Goal: Information Seeking & Learning: Learn about a topic

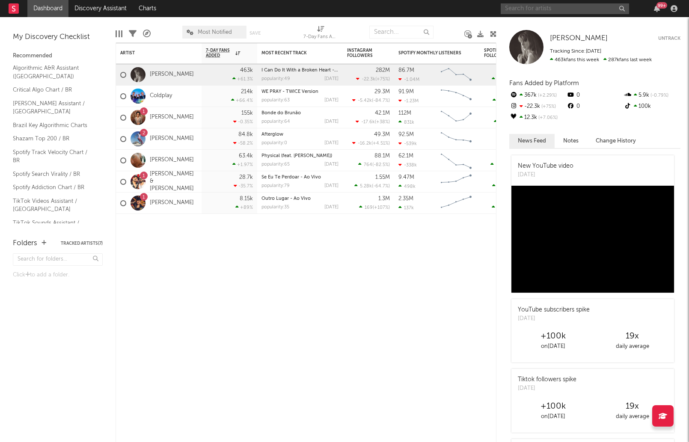
click at [543, 14] on input "text" at bounding box center [565, 8] width 128 height 11
type input "mc ig"
click at [561, 14] on div "mc ig 99 +" at bounding box center [591, 8] width 180 height 17
click at [561, 12] on input "mc ig" at bounding box center [565, 8] width 128 height 11
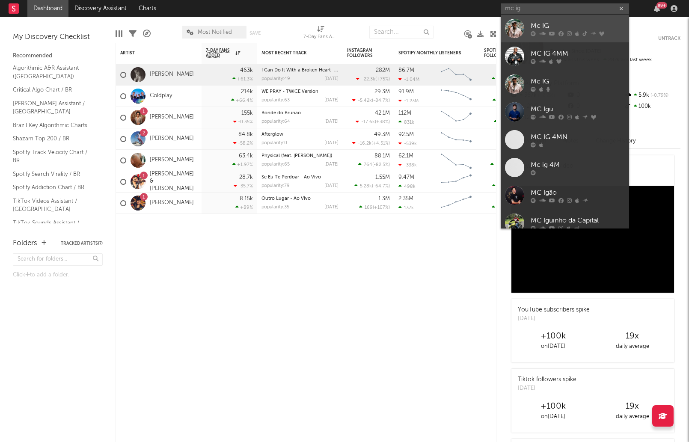
click at [535, 21] on div "Mc IG" at bounding box center [578, 26] width 94 height 10
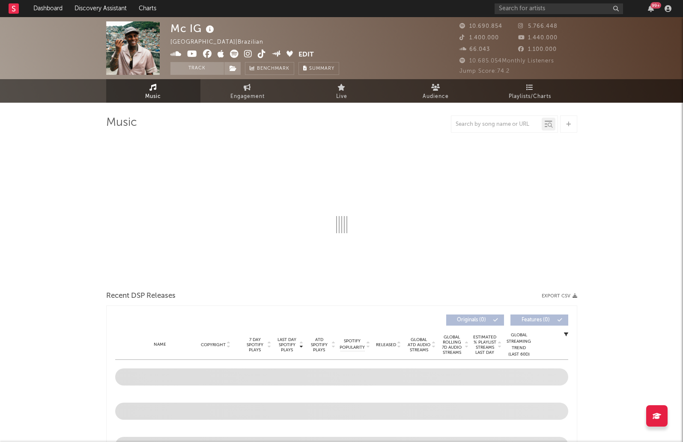
select select "6m"
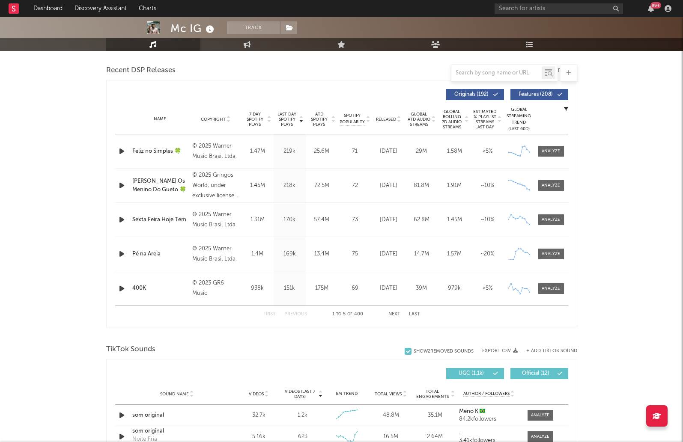
scroll to position [385, 0]
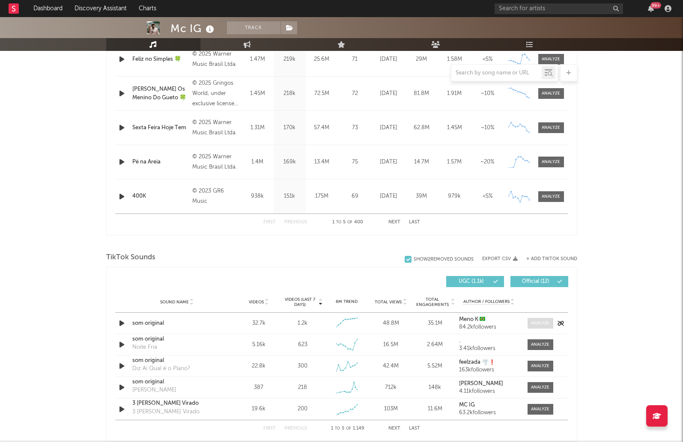
click at [539, 319] on span at bounding box center [540, 323] width 26 height 11
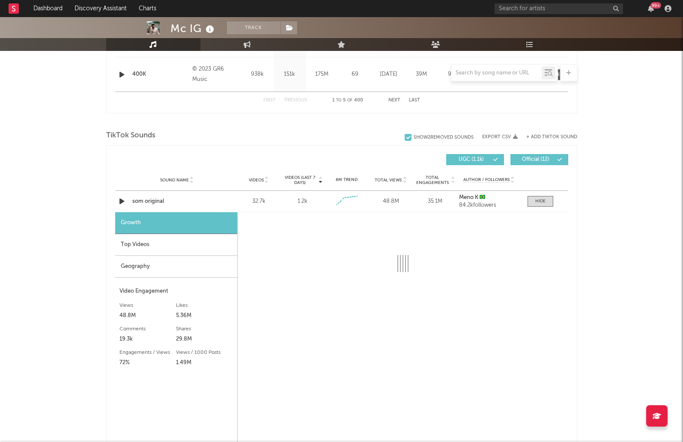
scroll to position [514, 0]
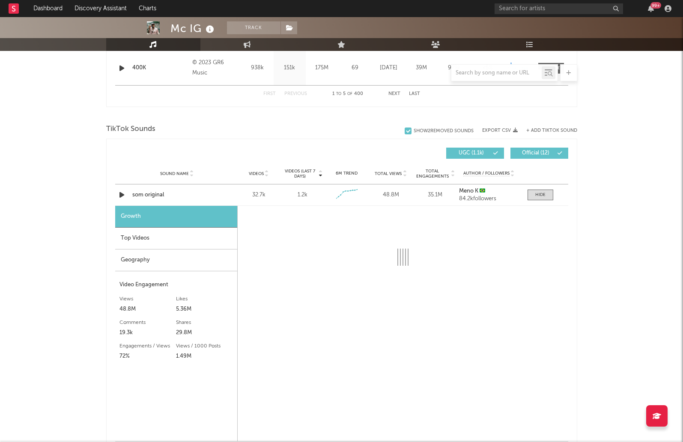
select select "1w"
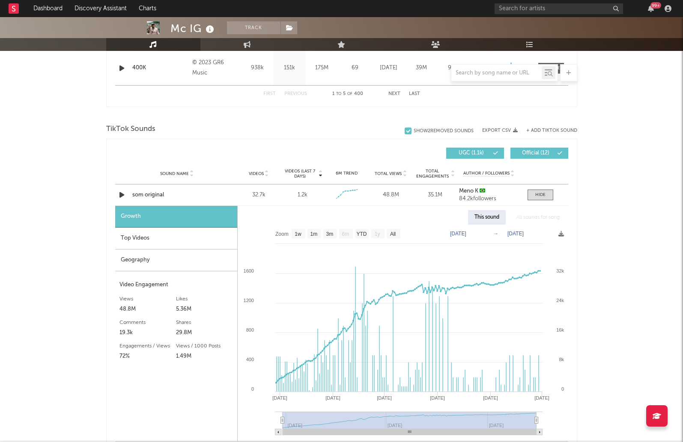
click at [159, 240] on div "Top Videos" at bounding box center [176, 239] width 122 height 22
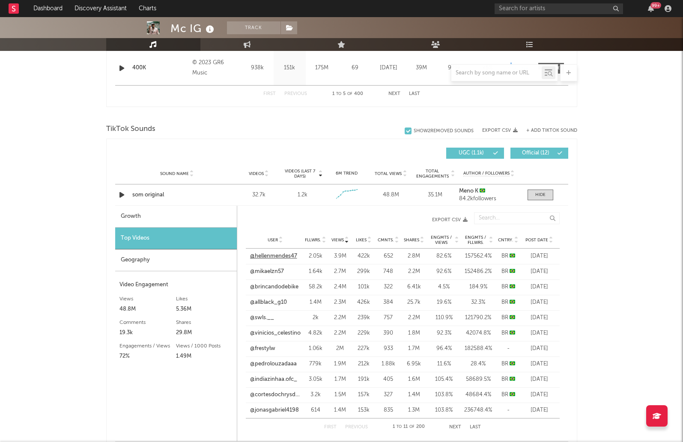
click at [281, 253] on link "@hellenmendes47" at bounding box center [273, 256] width 47 height 9
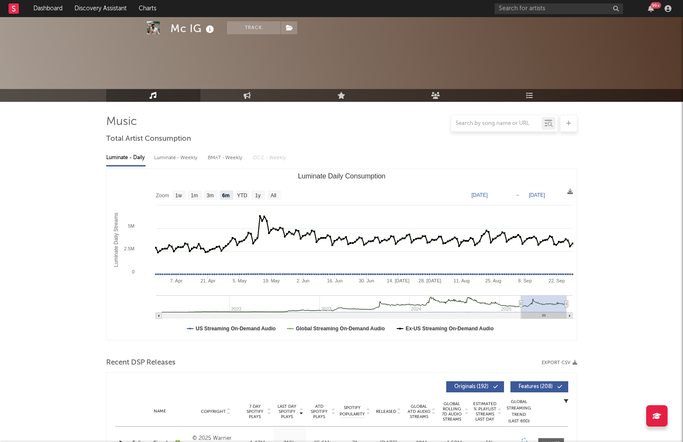
scroll to position [0, 0]
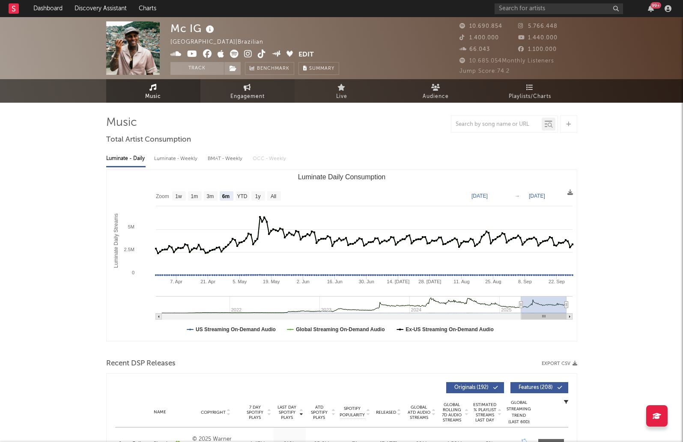
click at [235, 100] on span "Engagement" at bounding box center [247, 97] width 34 height 10
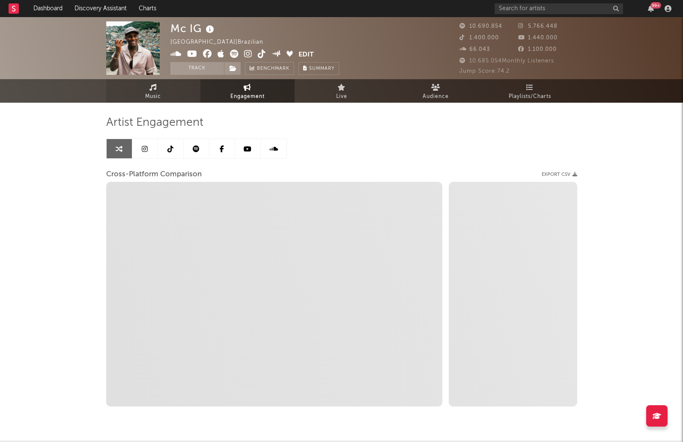
select select "1w"
click at [170, 99] on link "Music" at bounding box center [153, 91] width 94 height 24
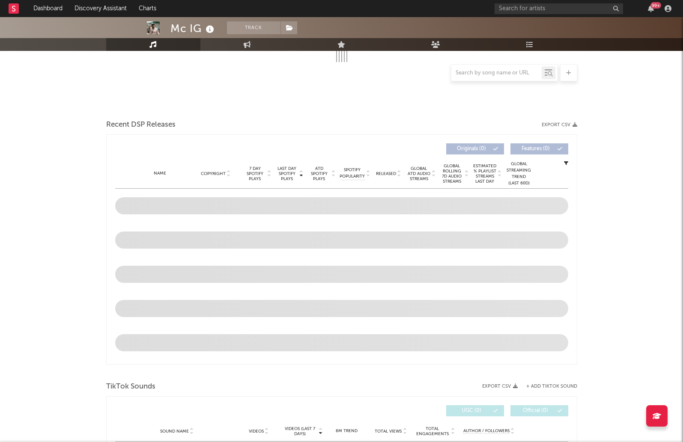
select select "6m"
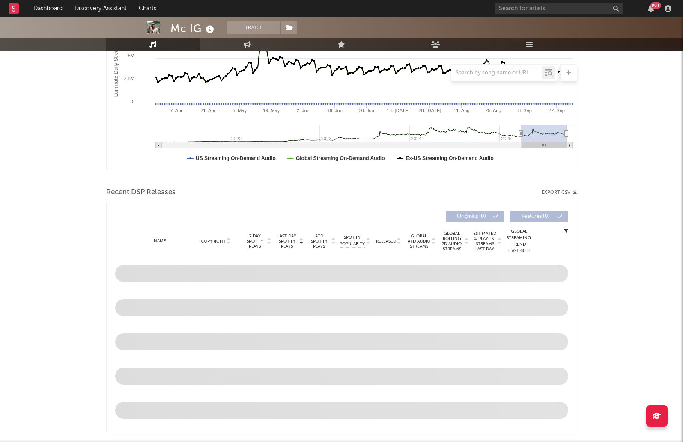
scroll to position [239, 0]
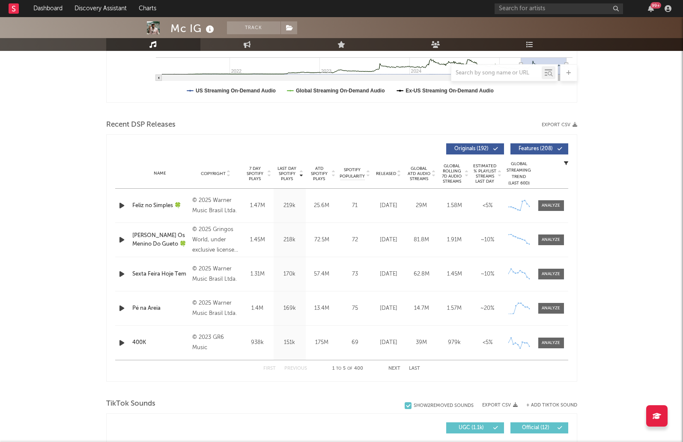
click at [389, 367] on button "Next" at bounding box center [394, 368] width 12 height 5
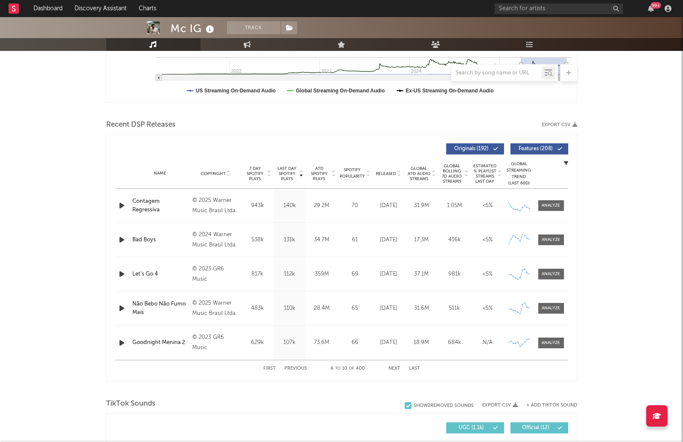
click at [389, 367] on button "Next" at bounding box center [394, 368] width 12 height 5
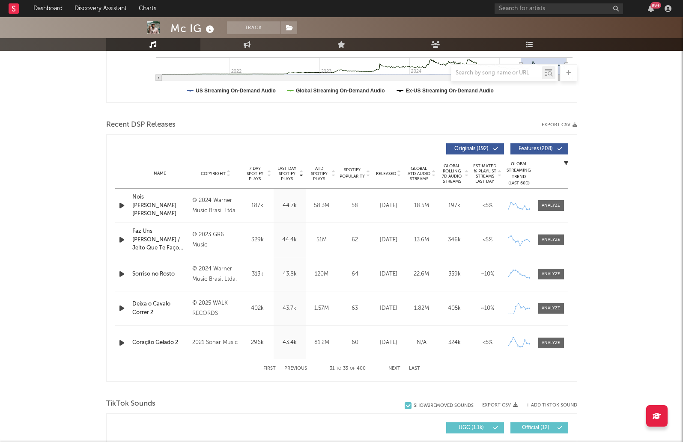
click at [389, 367] on button "Next" at bounding box center [394, 368] width 12 height 5
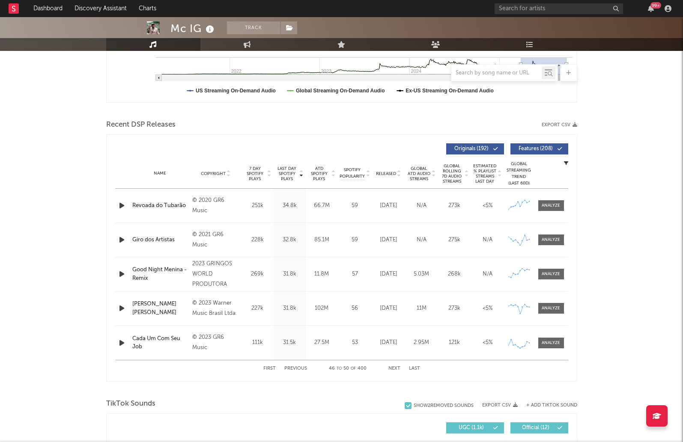
click at [389, 367] on button "Next" at bounding box center [394, 368] width 12 height 5
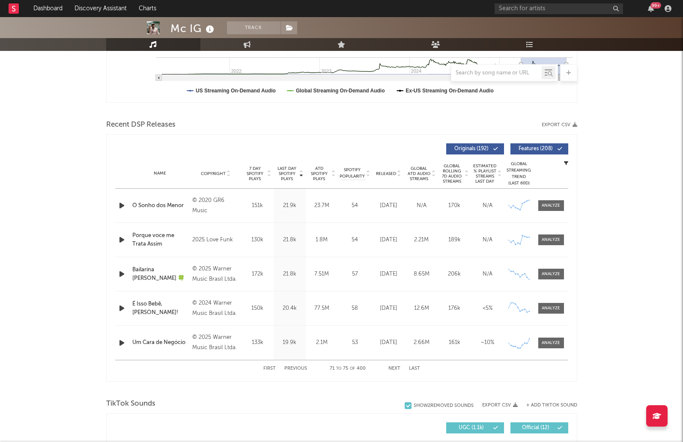
click at [389, 367] on button "Next" at bounding box center [394, 368] width 12 height 5
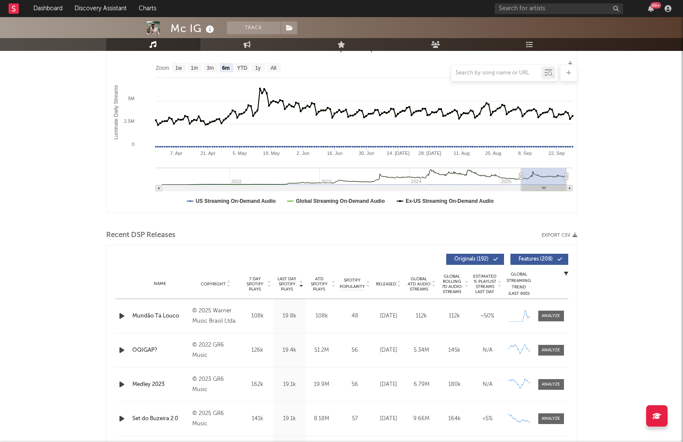
scroll to position [0, 0]
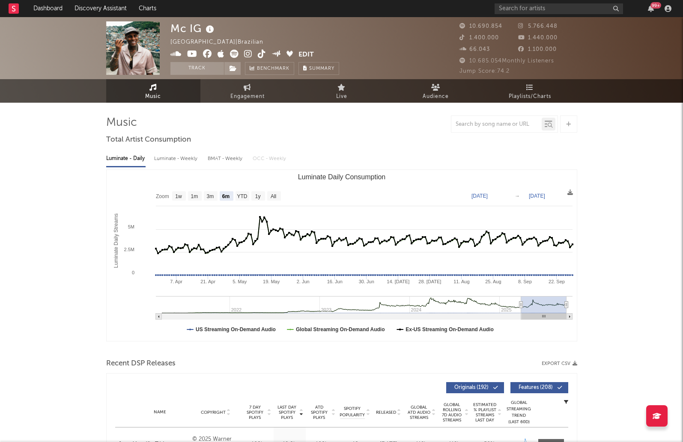
click at [515, 16] on div "99 +" at bounding box center [584, 8] width 180 height 17
click at [521, 3] on div "99 +" at bounding box center [584, 8] width 180 height 17
click at [528, 3] on input "text" at bounding box center [558, 8] width 128 height 11
type input "SMU"
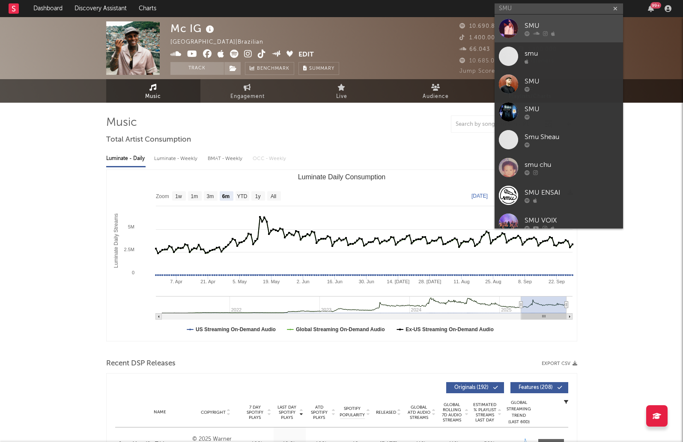
click at [544, 30] on div "SMU" at bounding box center [571, 26] width 94 height 10
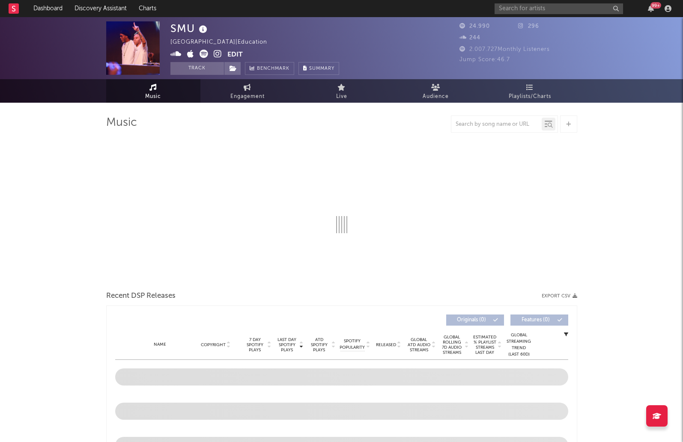
select select "6m"
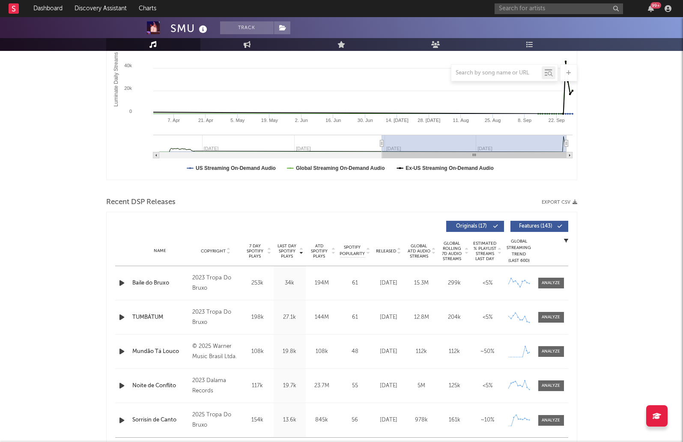
scroll to position [171, 0]
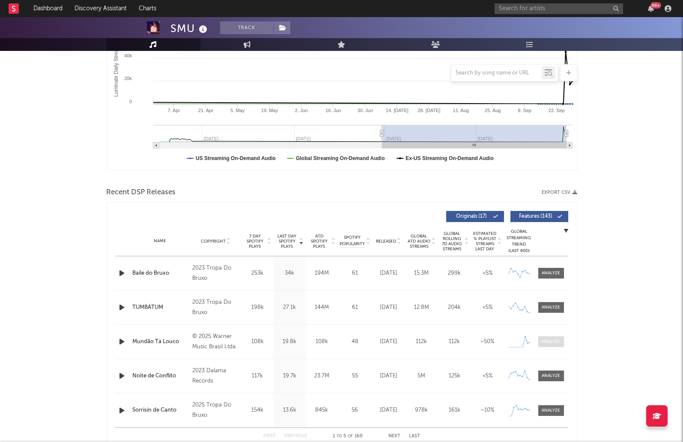
click at [556, 339] on div at bounding box center [550, 342] width 18 height 6
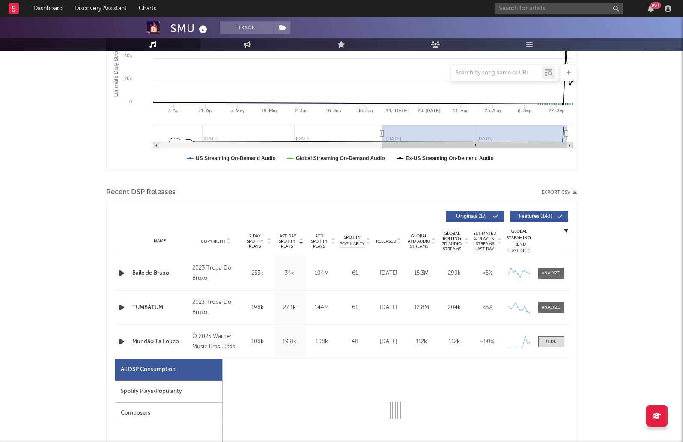
select select "1w"
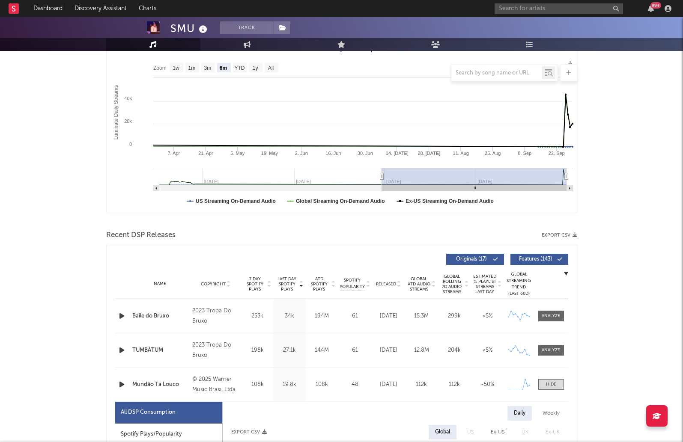
scroll to position [0, 0]
